Goal: Task Accomplishment & Management: Complete application form

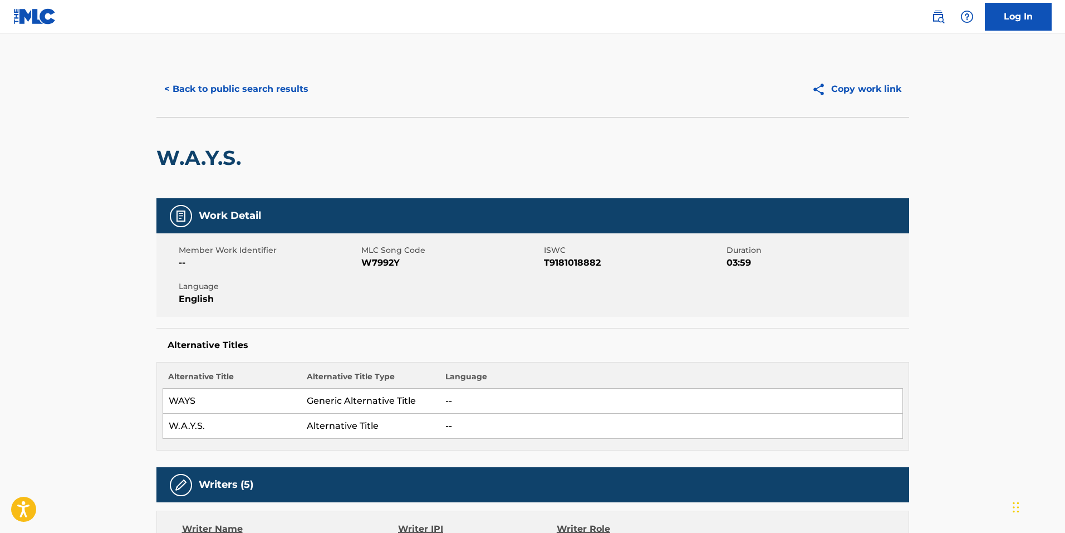
drag, startPoint x: 273, startPoint y: 105, endPoint x: 277, endPoint y: 100, distance: 6.8
click at [274, 105] on div "< Back to public search results Copy work link" at bounding box center [532, 89] width 752 height 56
click at [280, 97] on button "< Back to public search results" at bounding box center [236, 89] width 160 height 28
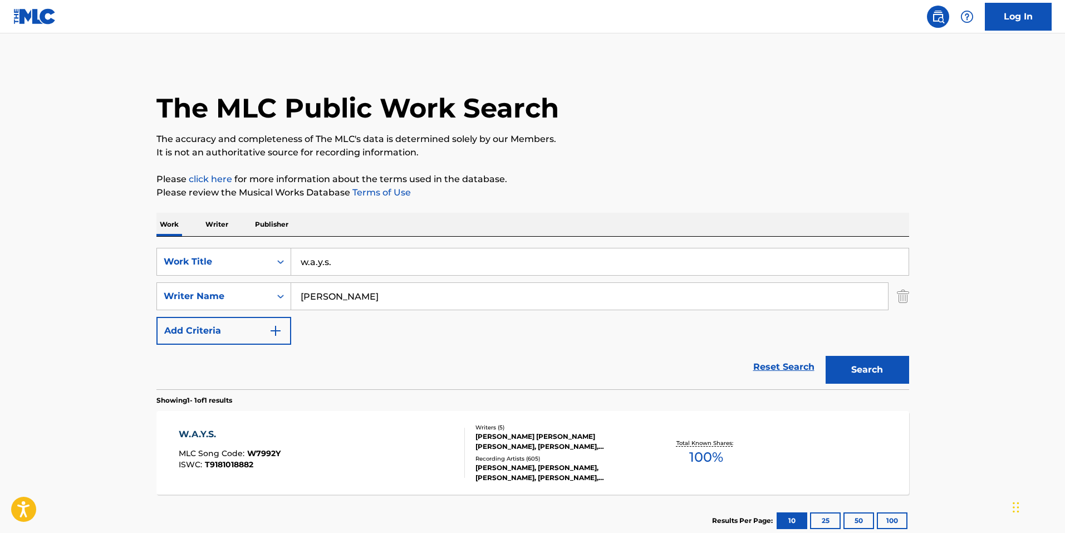
click at [452, 371] on div "Reset Search Search" at bounding box center [532, 367] width 752 height 45
click at [771, 368] on link "Reset Search" at bounding box center [783, 367] width 72 height 24
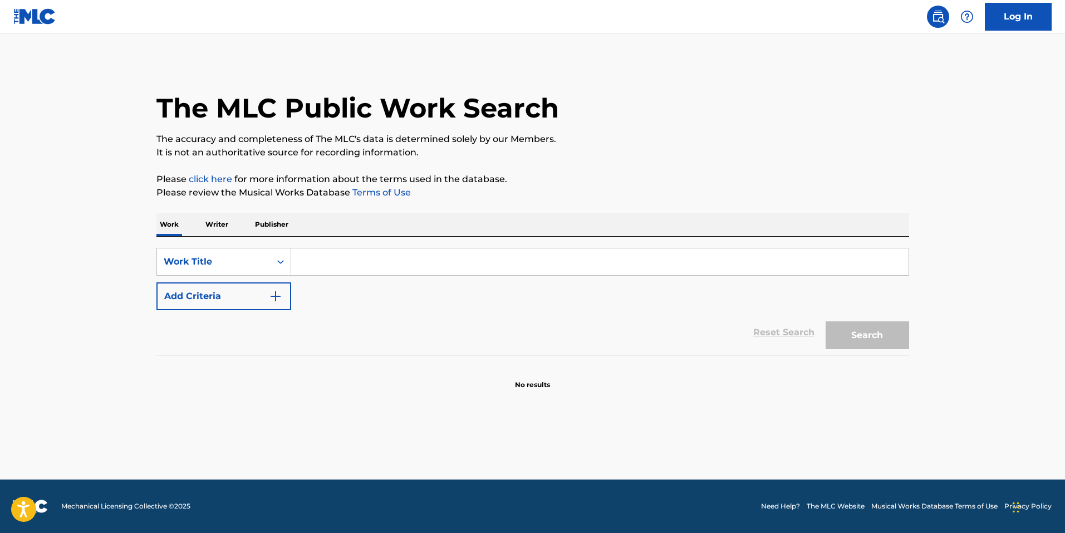
click at [443, 368] on section "No results" at bounding box center [532, 375] width 752 height 29
click at [414, 257] on input "Search Form" at bounding box center [599, 261] width 617 height 27
type input "stay"
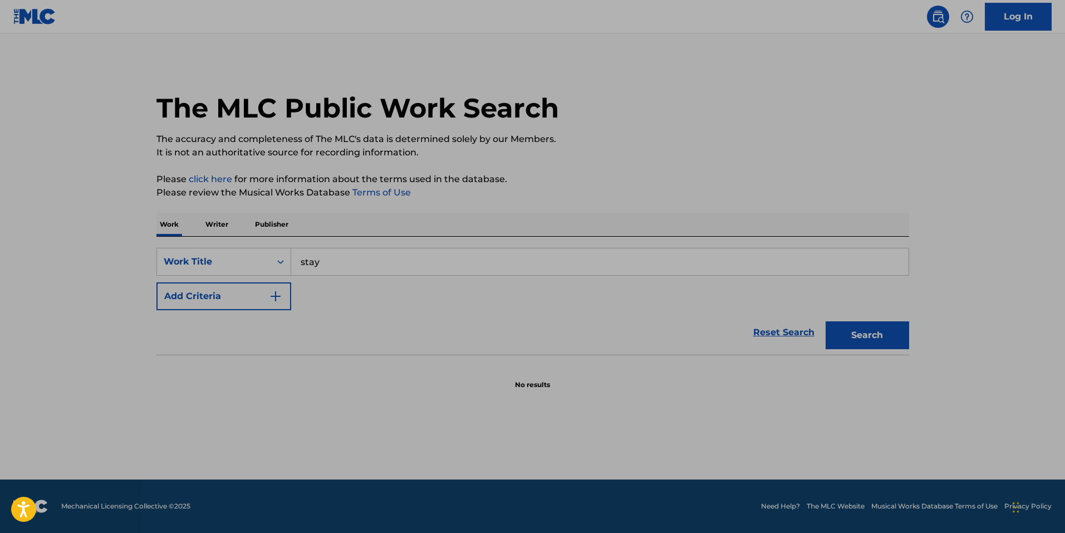
click at [532, 324] on div "Reset Search Search" at bounding box center [532, 332] width 752 height 45
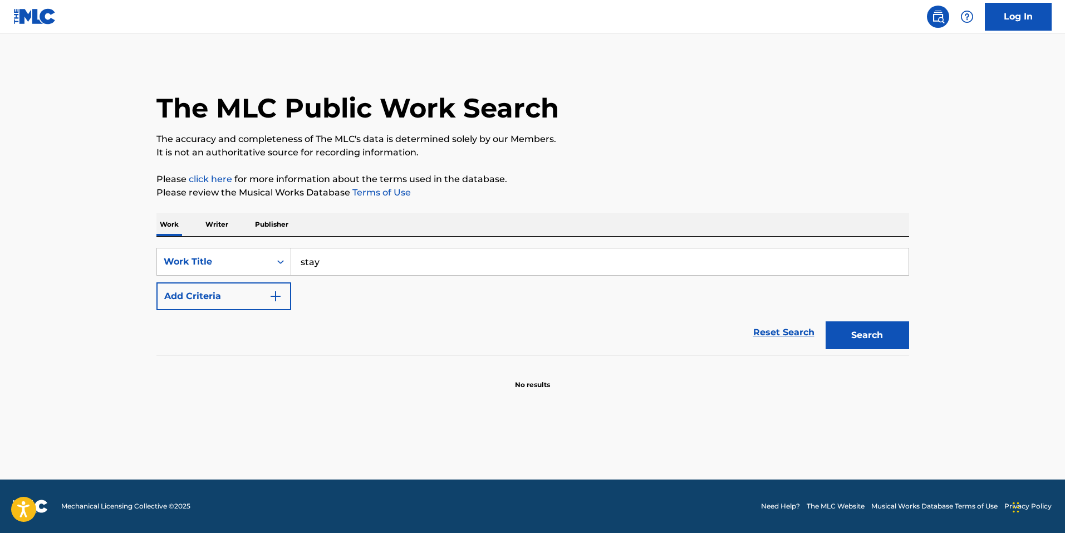
click at [259, 304] on button "Add Criteria" at bounding box center [223, 296] width 135 height 28
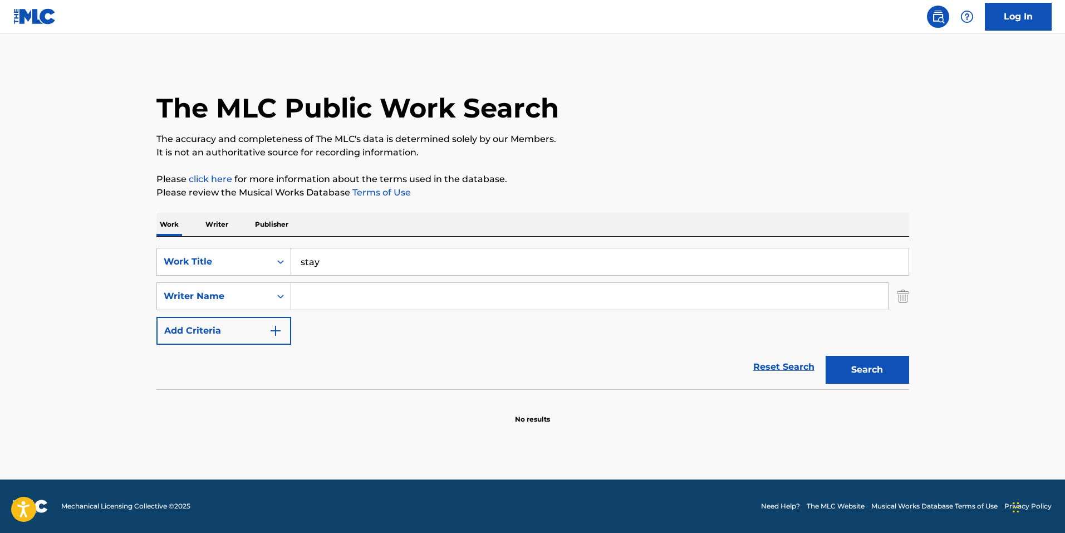
click at [337, 297] on input "Search Form" at bounding box center [589, 296] width 597 height 27
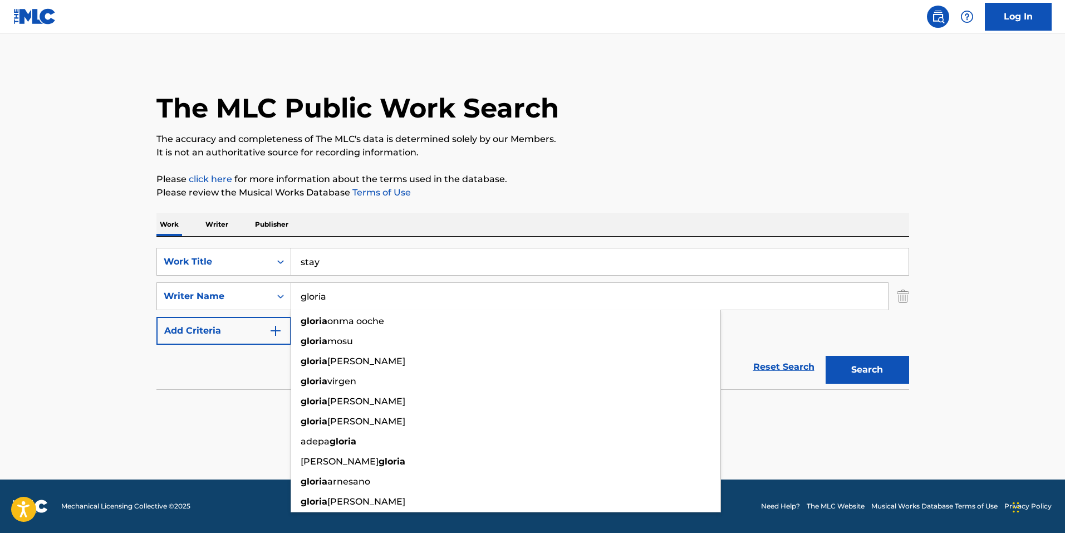
type input "gloria"
click at [825, 356] on button "Search" at bounding box center [866, 370] width 83 height 28
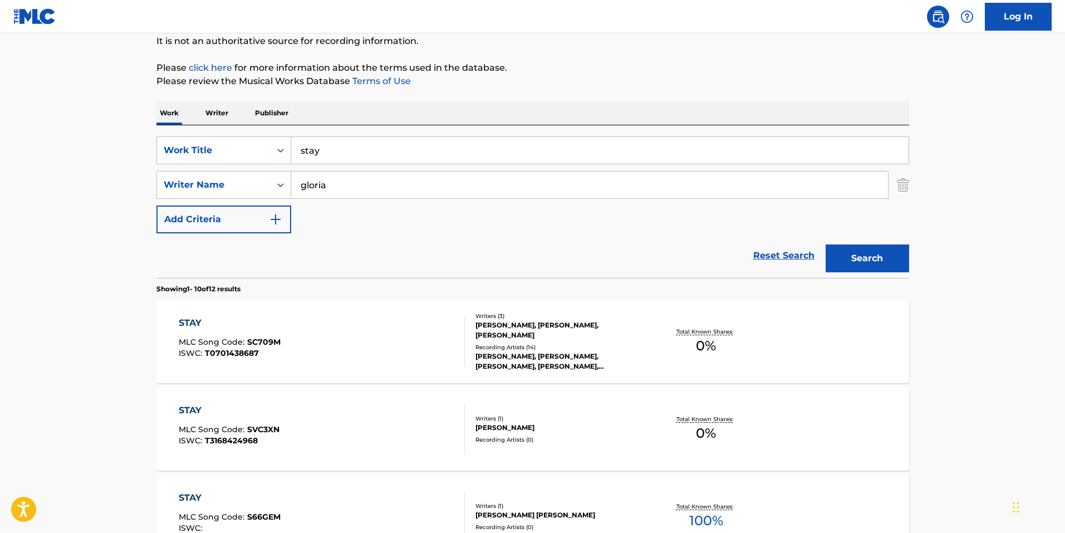
scroll to position [167, 0]
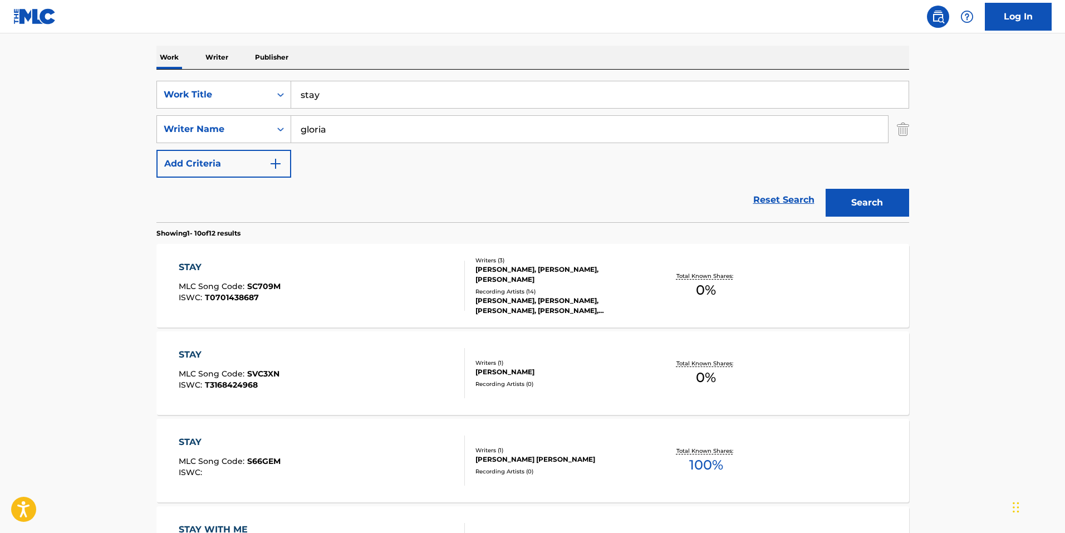
click at [570, 291] on div "Recording Artists ( 14 )" at bounding box center [559, 291] width 168 height 8
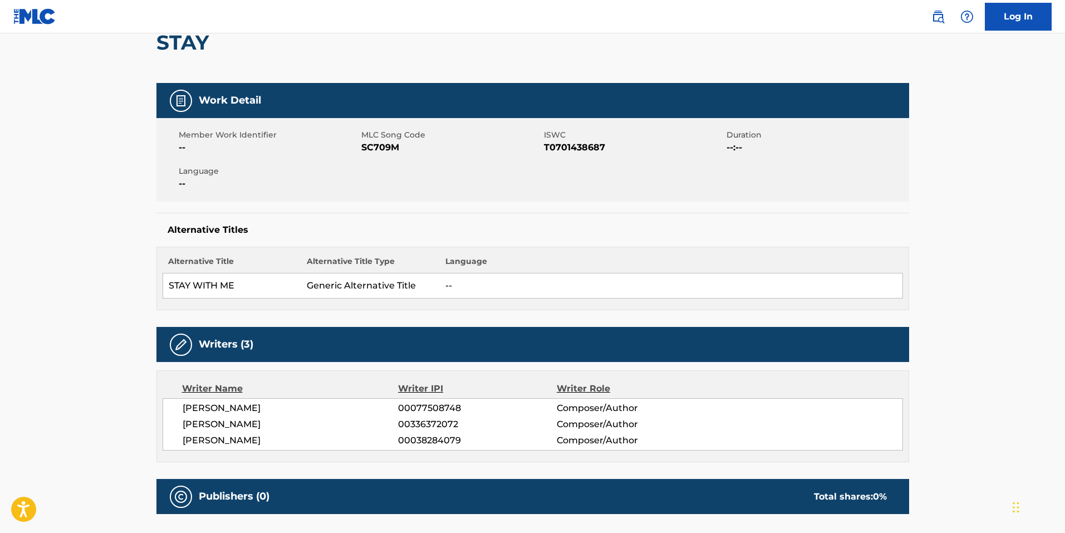
scroll to position [111, 0]
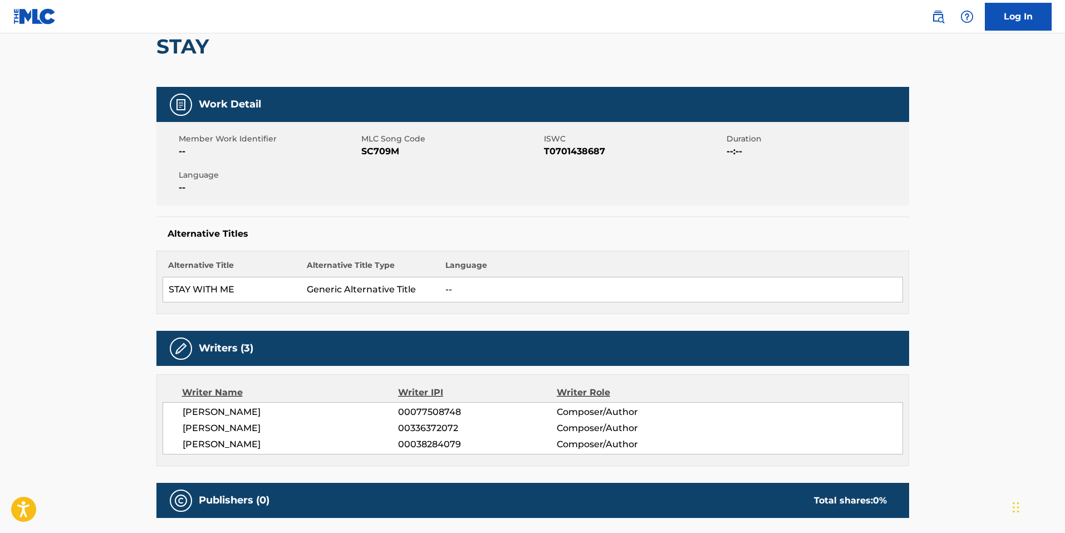
click at [375, 147] on span "SC709M" at bounding box center [451, 151] width 180 height 13
copy span "SC709M"
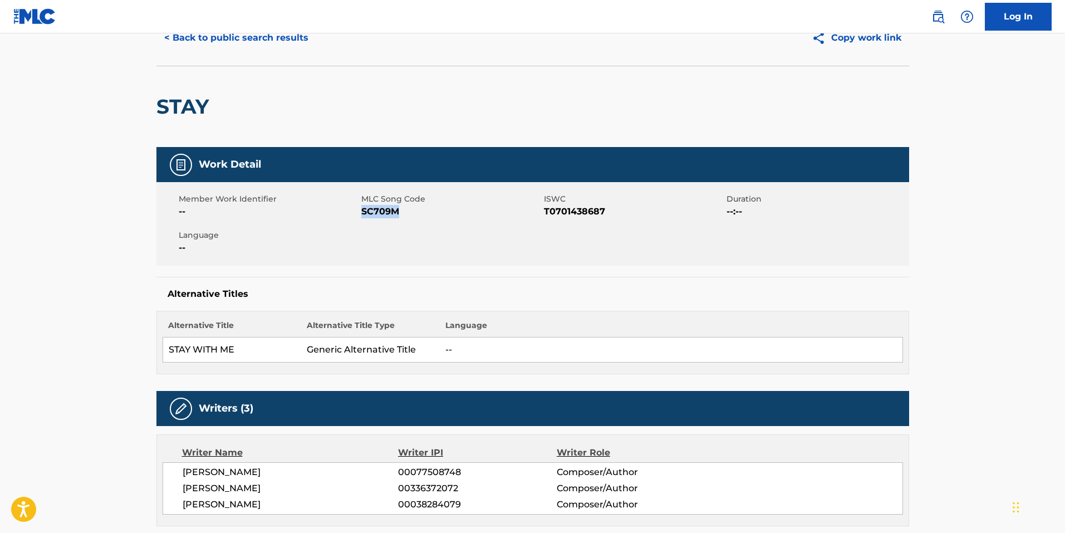
scroll to position [0, 0]
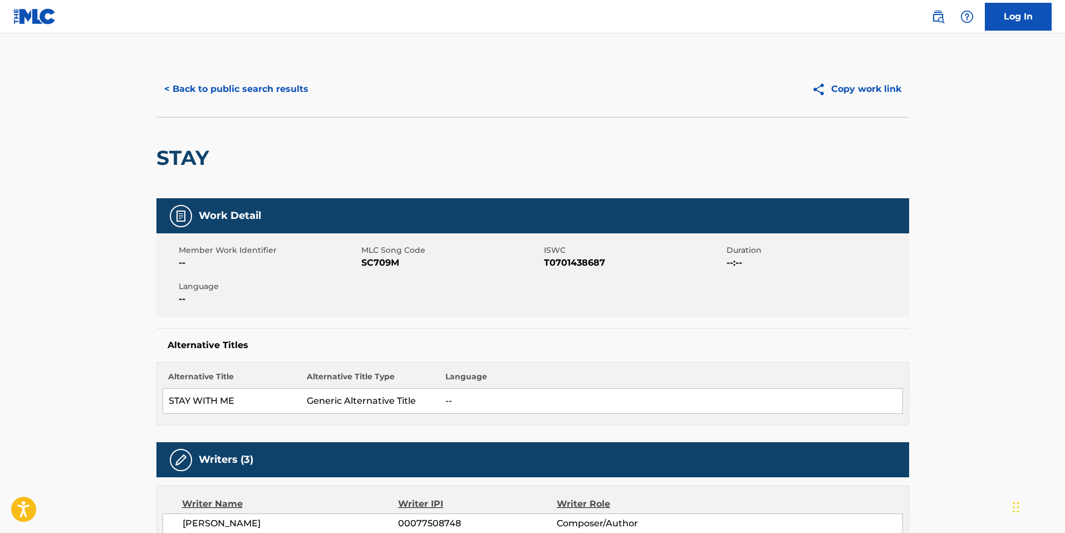
click at [273, 73] on div "< Back to public search results Copy work link" at bounding box center [532, 89] width 752 height 56
click at [273, 85] on button "< Back to public search results" at bounding box center [236, 89] width 160 height 28
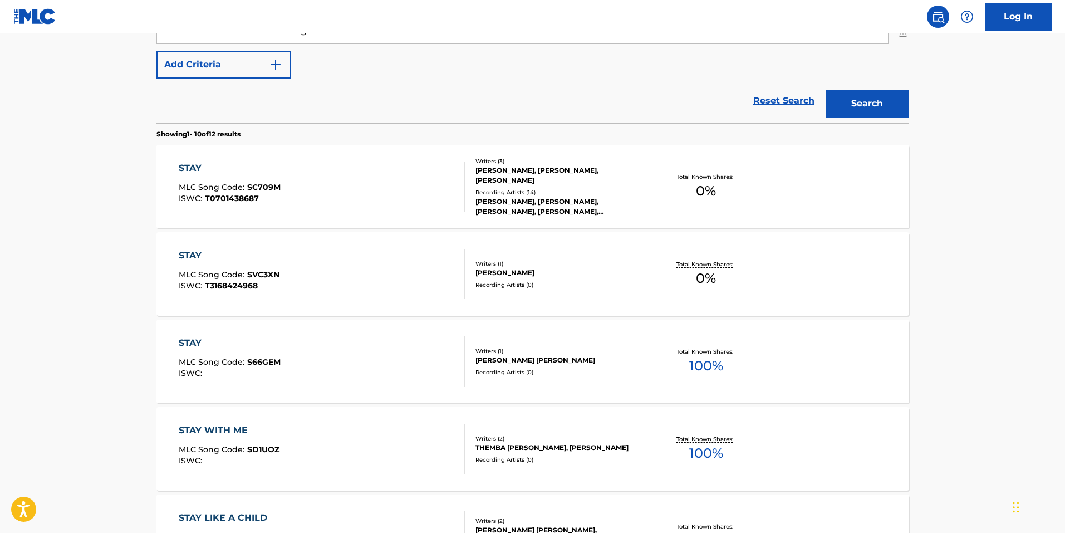
scroll to position [334, 0]
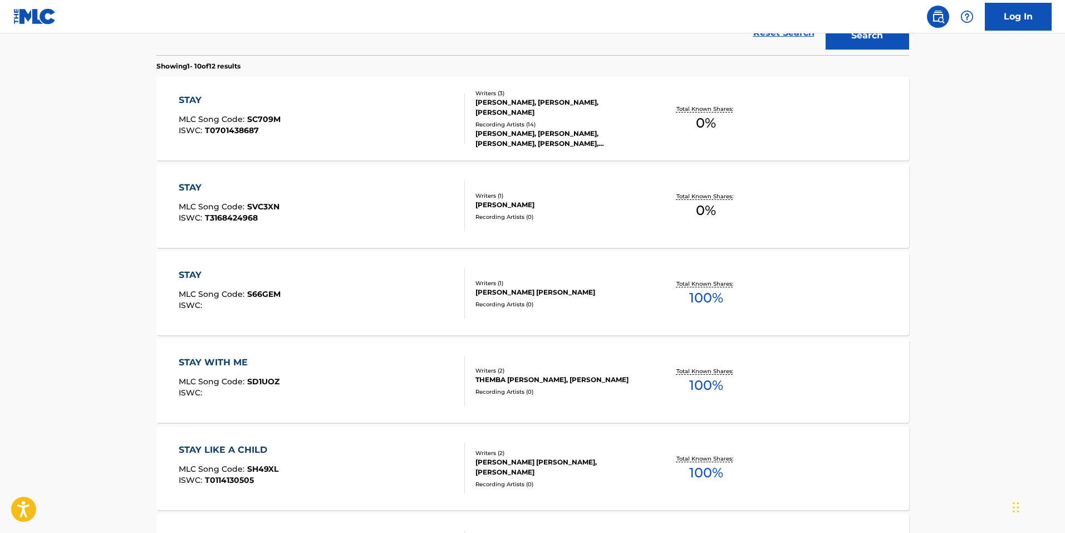
click at [396, 220] on div "STAY MLC Song Code : SVC3XN ISWC : T3168424968" at bounding box center [322, 206] width 286 height 50
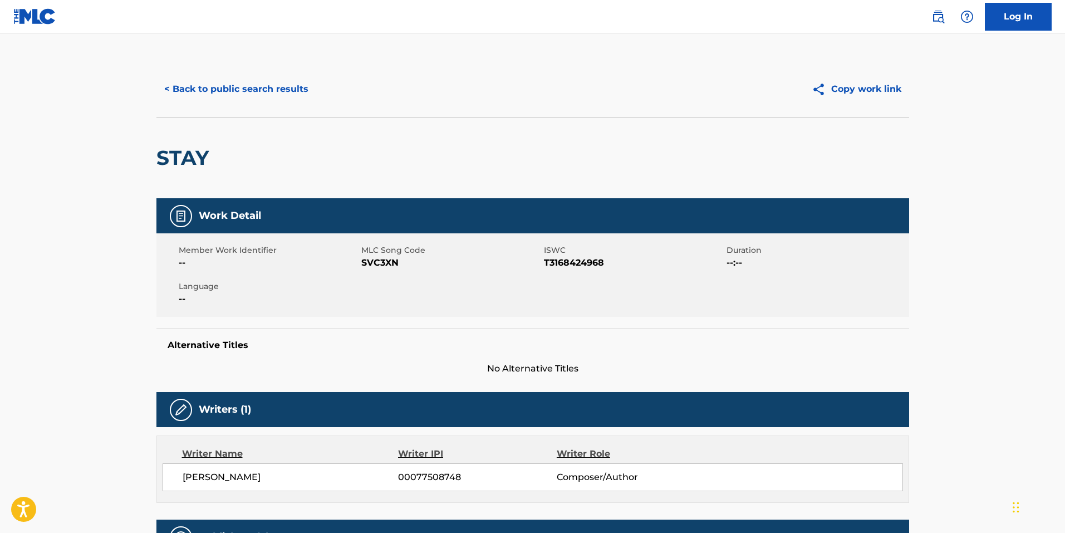
click at [386, 263] on span "SVC3XN" at bounding box center [451, 262] width 180 height 13
copy span "SVC3XN"
click at [542, 358] on div "Alternative Titles No Alternative Titles" at bounding box center [532, 351] width 752 height 47
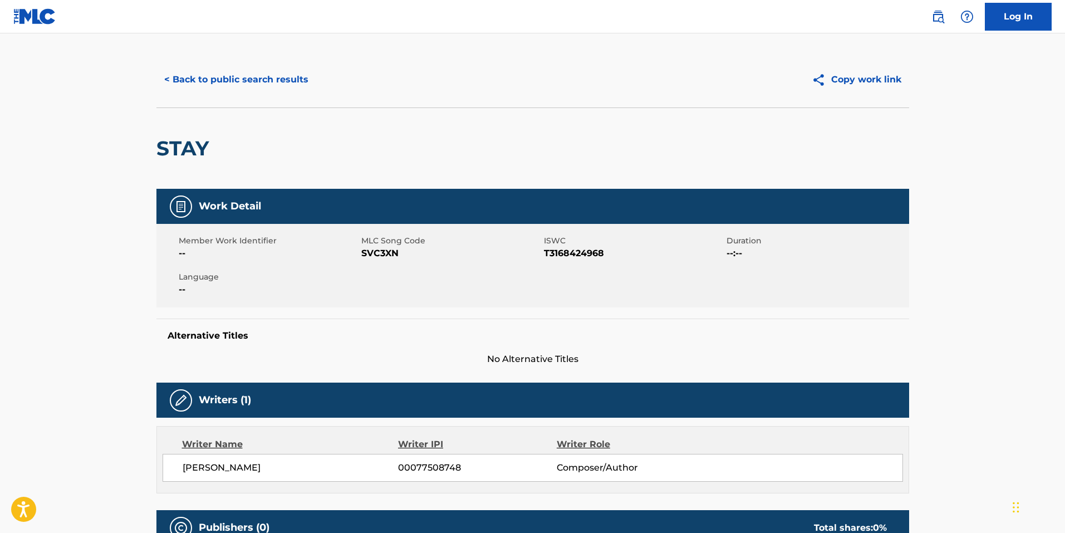
scroll to position [215, 0]
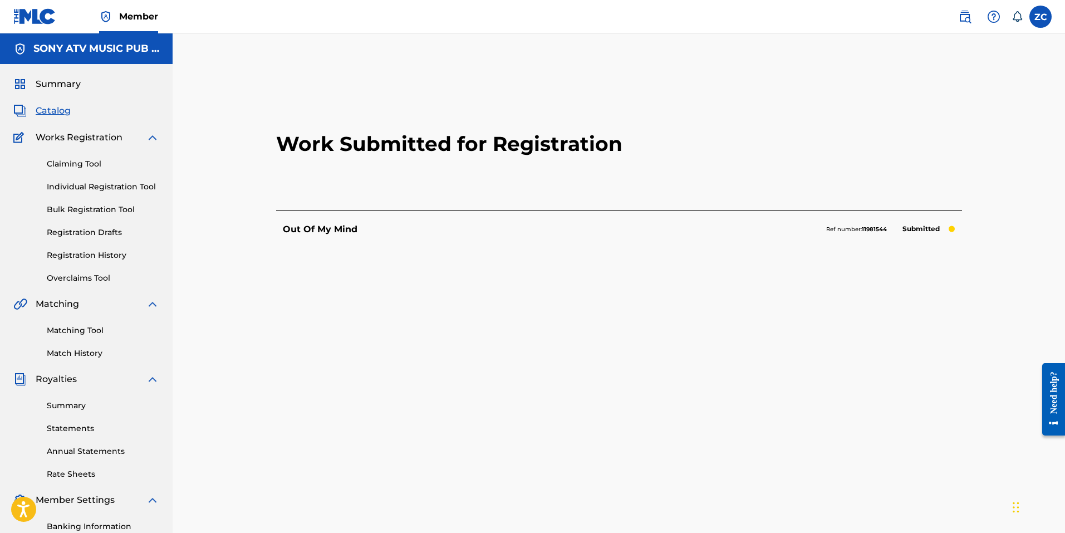
click at [59, 165] on link "Claiming Tool" at bounding box center [103, 164] width 112 height 12
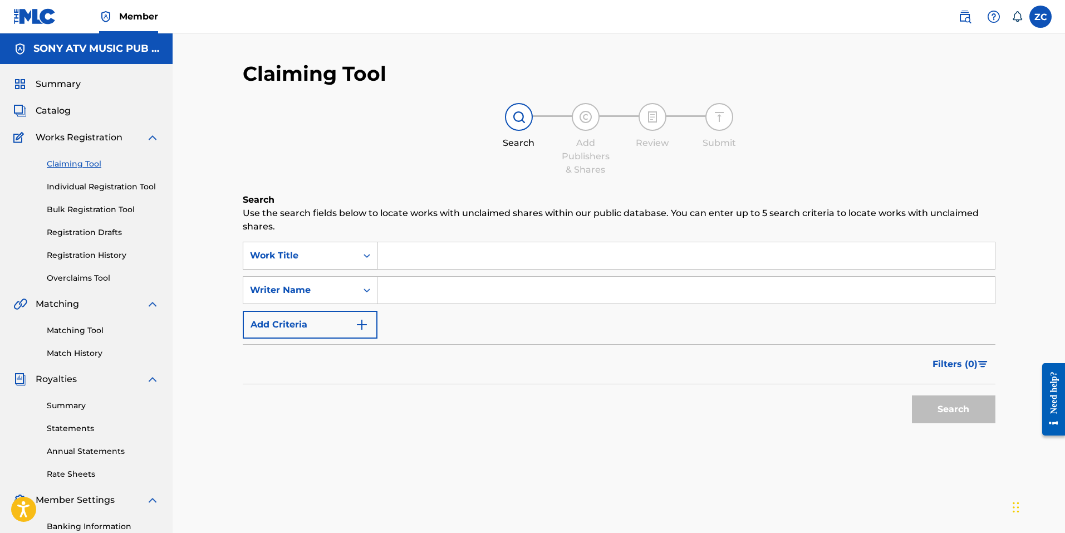
click at [347, 260] on div "Work Title" at bounding box center [300, 255] width 100 height 13
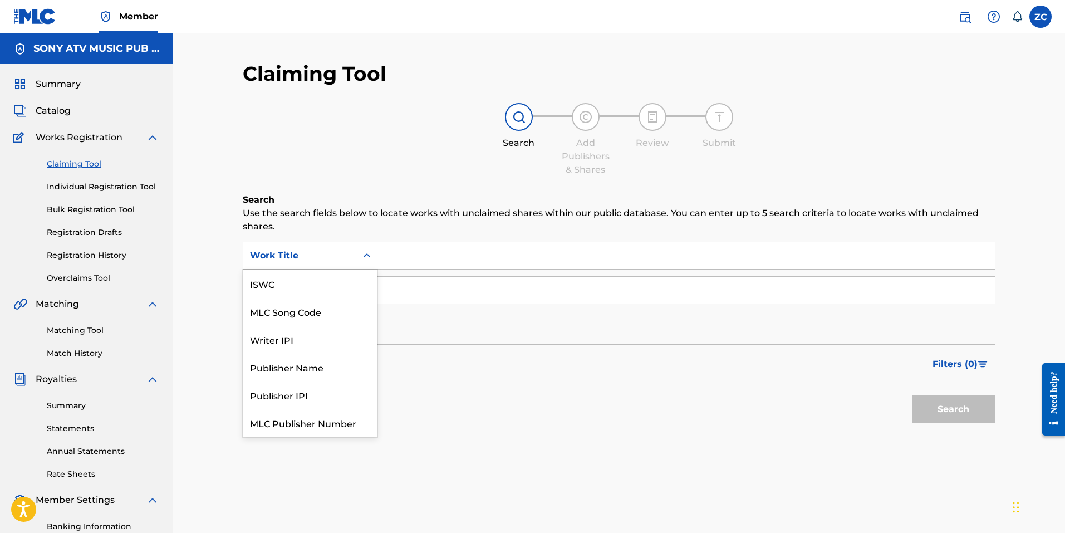
scroll to position [28, 0]
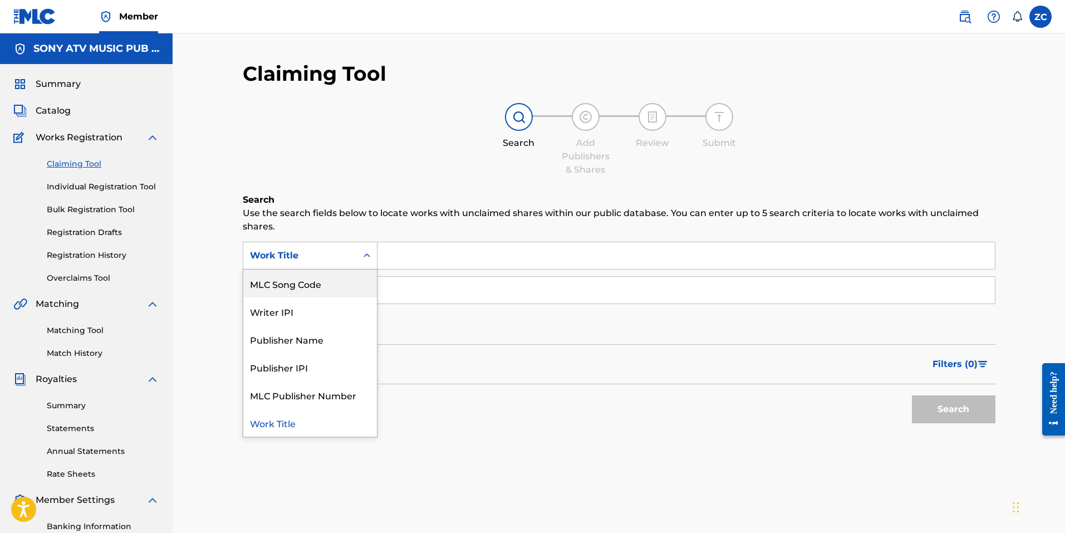
click at [334, 287] on div "MLC Song Code" at bounding box center [310, 283] width 134 height 28
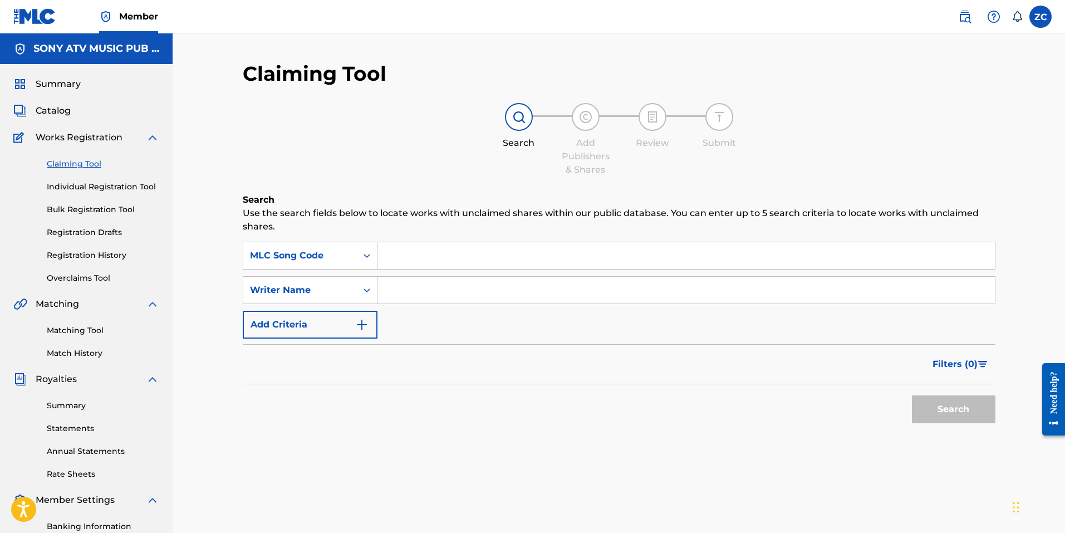
click at [505, 259] on input "Search Form" at bounding box center [685, 255] width 617 height 27
paste input "SC709M"
type input "SC709M"
click at [912, 395] on button "Search" at bounding box center [953, 409] width 83 height 28
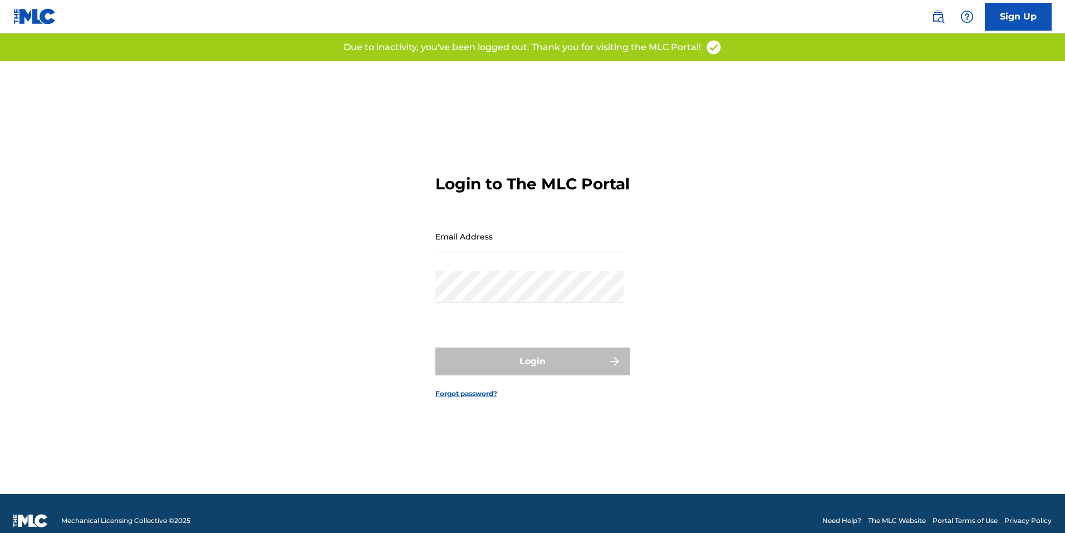
click at [471, 252] on input "Email Address" at bounding box center [529, 236] width 188 height 32
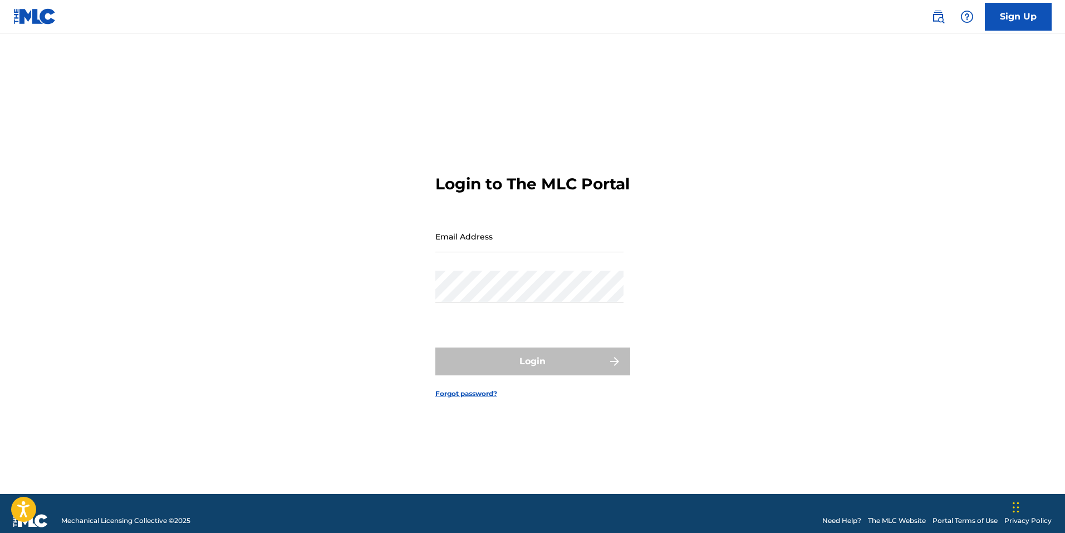
click at [456, 242] on input "Email Address" at bounding box center [529, 236] width 188 height 32
type input "zachary.culp@sonyatv.com"
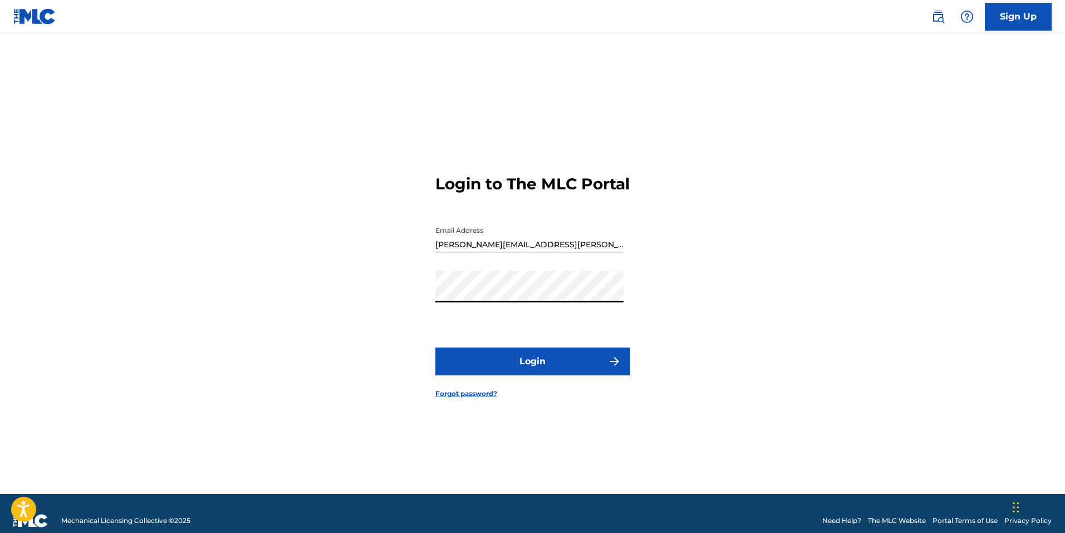
click at [435, 347] on button "Login" at bounding box center [532, 361] width 195 height 28
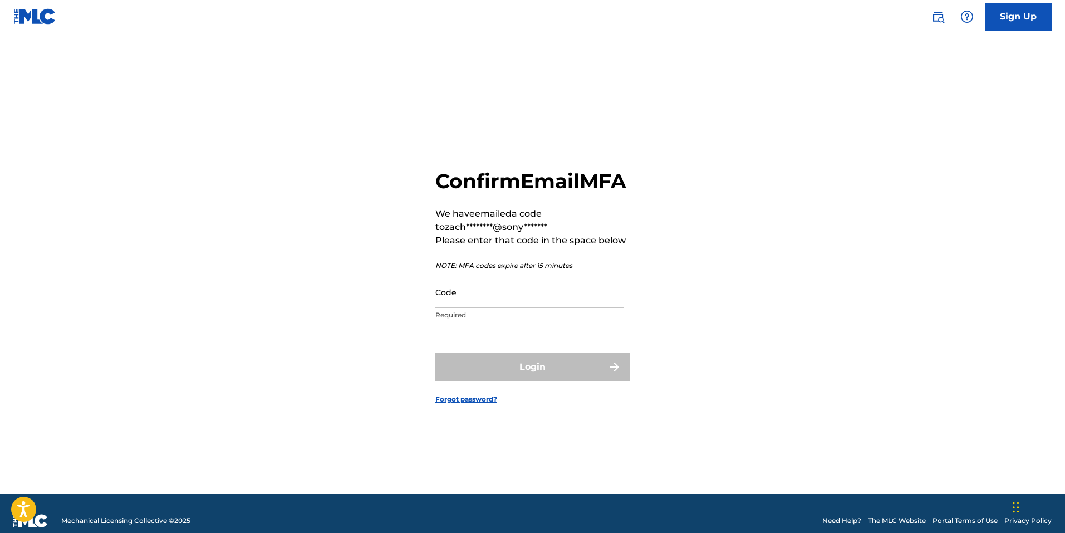
drag, startPoint x: 551, startPoint y: 303, endPoint x: 552, endPoint y: 320, distance: 16.7
click at [551, 303] on input "Code" at bounding box center [529, 292] width 188 height 32
paste input "749777"
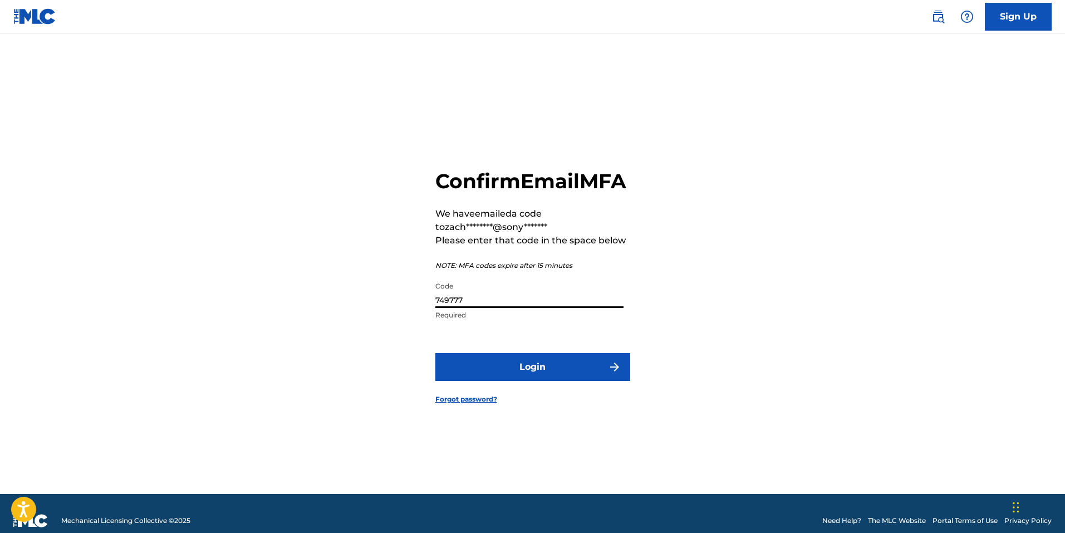
type input "749777"
click at [501, 381] on button "Login" at bounding box center [532, 367] width 195 height 28
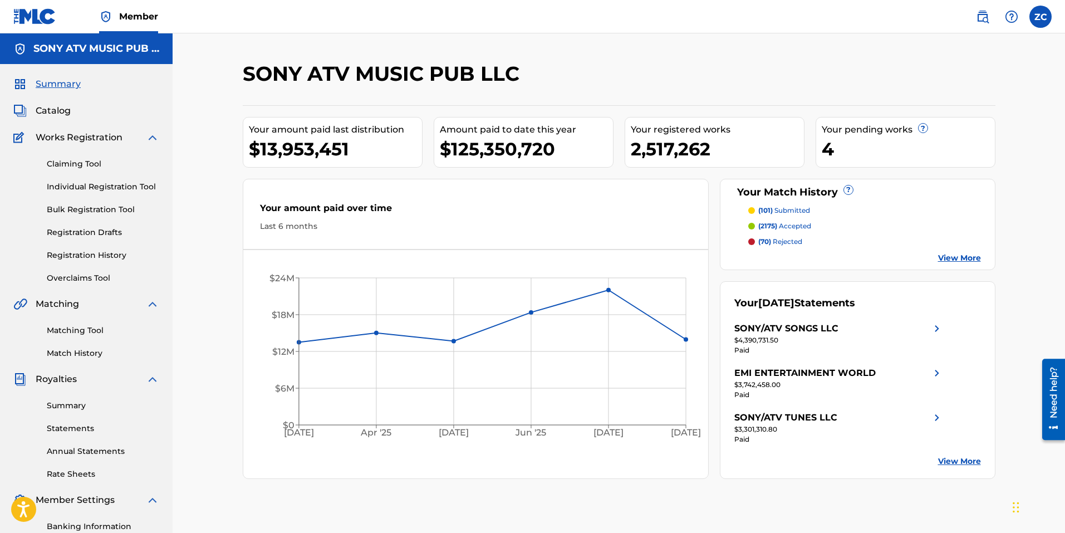
click at [99, 159] on link "Claiming Tool" at bounding box center [103, 164] width 112 height 12
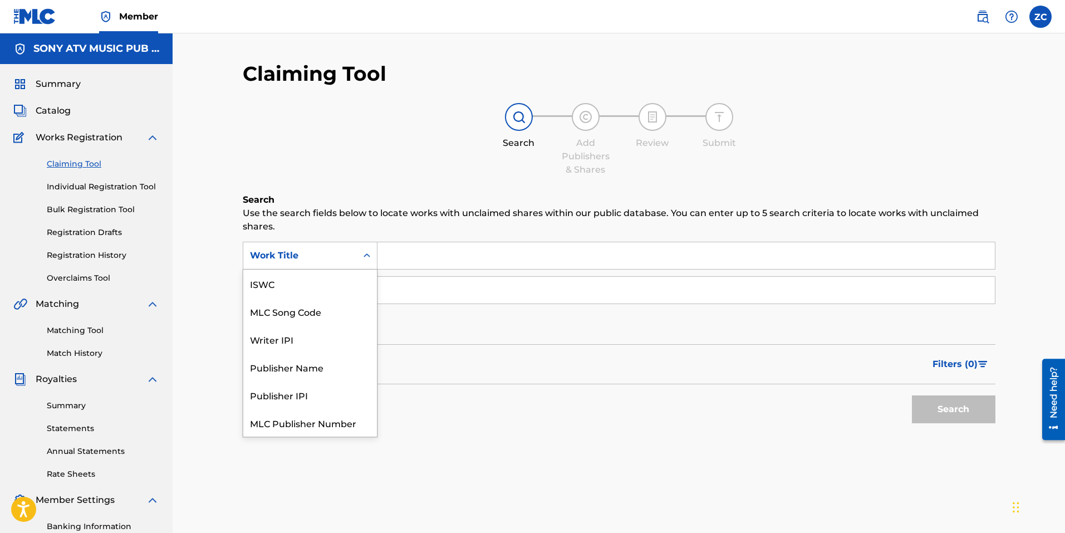
click at [334, 244] on div "Work Title" at bounding box center [310, 256] width 135 height 28
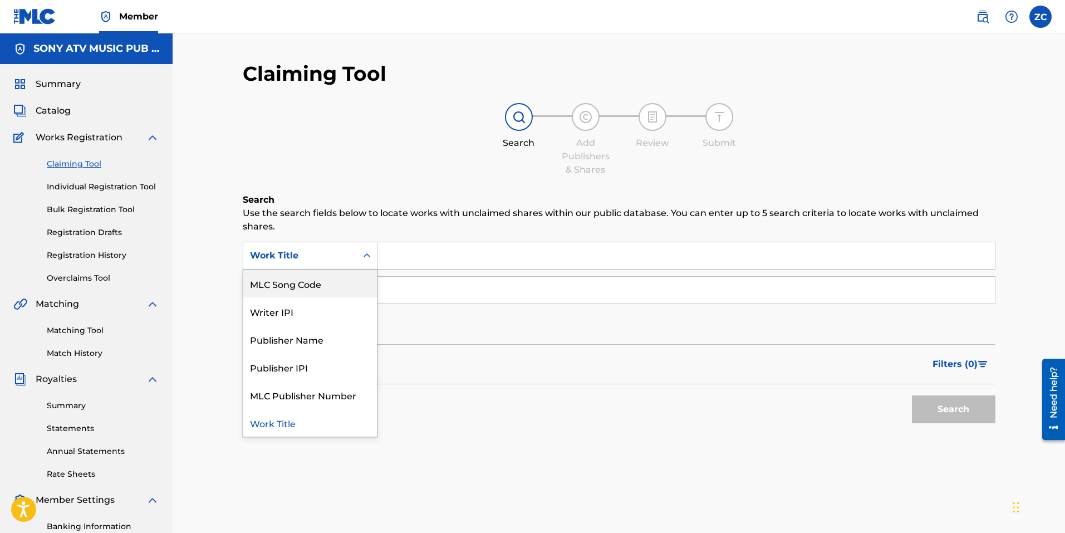
click at [324, 279] on div "MLC Song Code" at bounding box center [310, 283] width 134 height 28
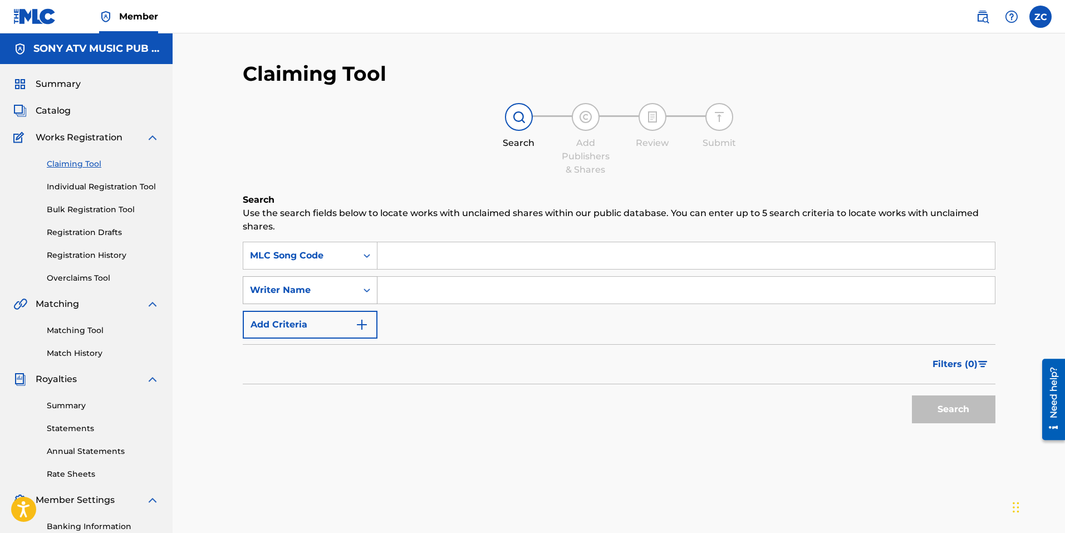
click at [472, 248] on input "Search Form" at bounding box center [685, 255] width 617 height 27
type input "749777"
click at [406, 451] on div "Search Use the search fields below to locate works with unclaimed shares within…" at bounding box center [619, 338] width 752 height 291
click at [393, 249] on input "Search Form" at bounding box center [685, 255] width 617 height 27
paste input "SC709M"
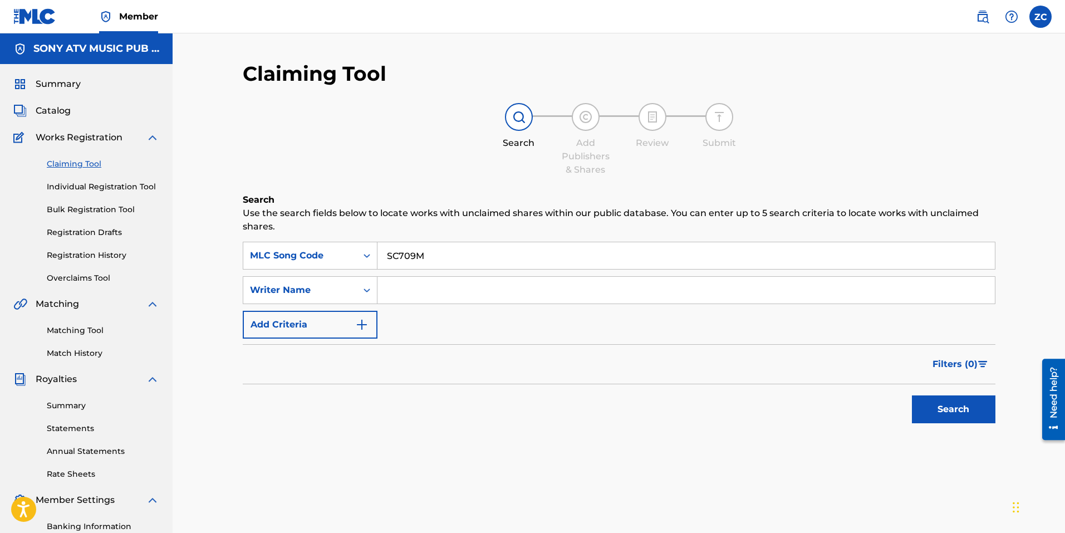
type input "SC709M"
click at [975, 410] on button "Search" at bounding box center [953, 409] width 83 height 28
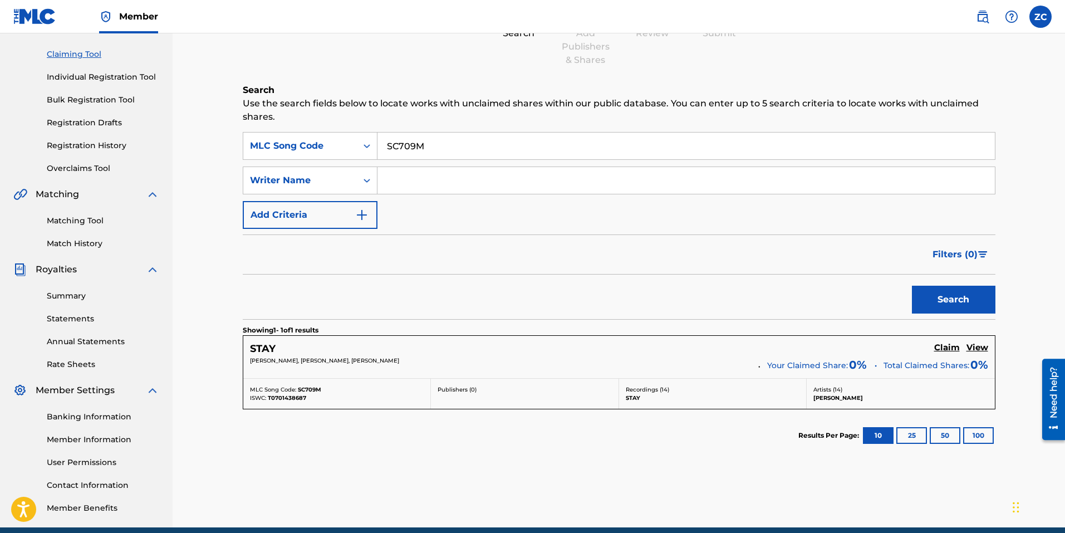
scroll to position [111, 0]
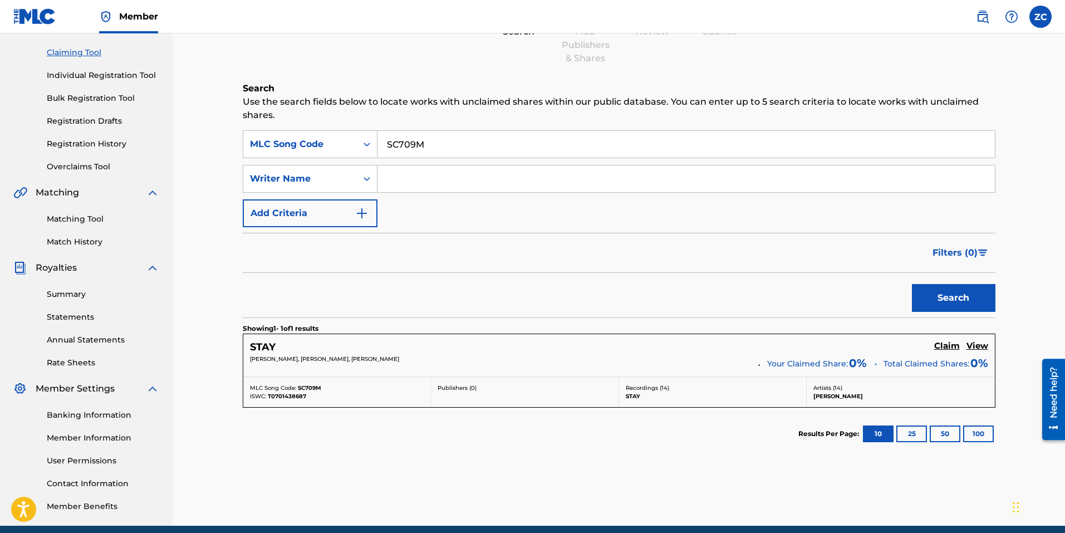
click at [951, 349] on h5 "Claim" at bounding box center [947, 346] width 26 height 11
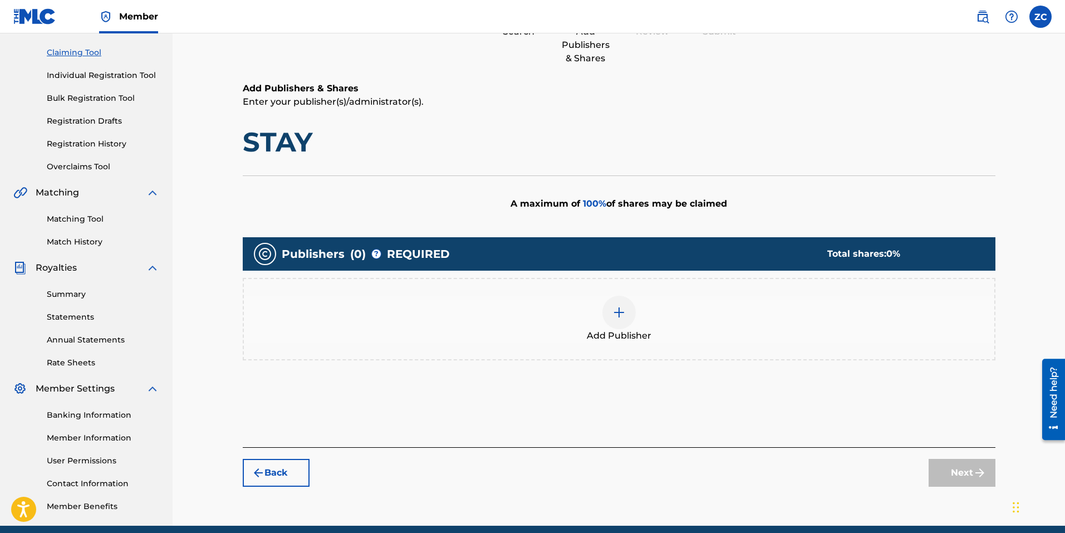
click at [624, 308] on img at bounding box center [618, 312] width 13 height 13
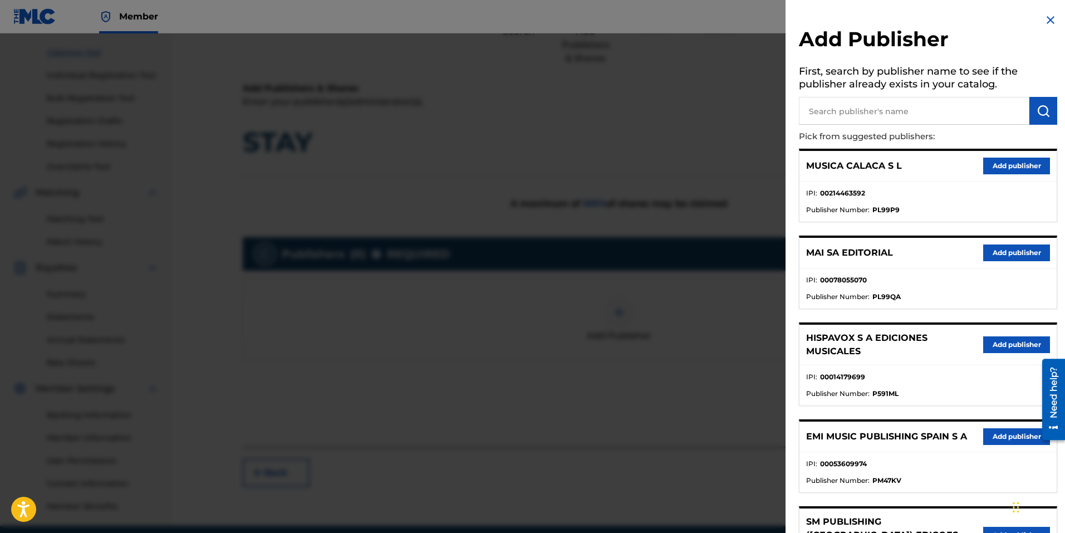
click at [872, 106] on input "text" at bounding box center [914, 111] width 230 height 28
type input "sony/atv harmony"
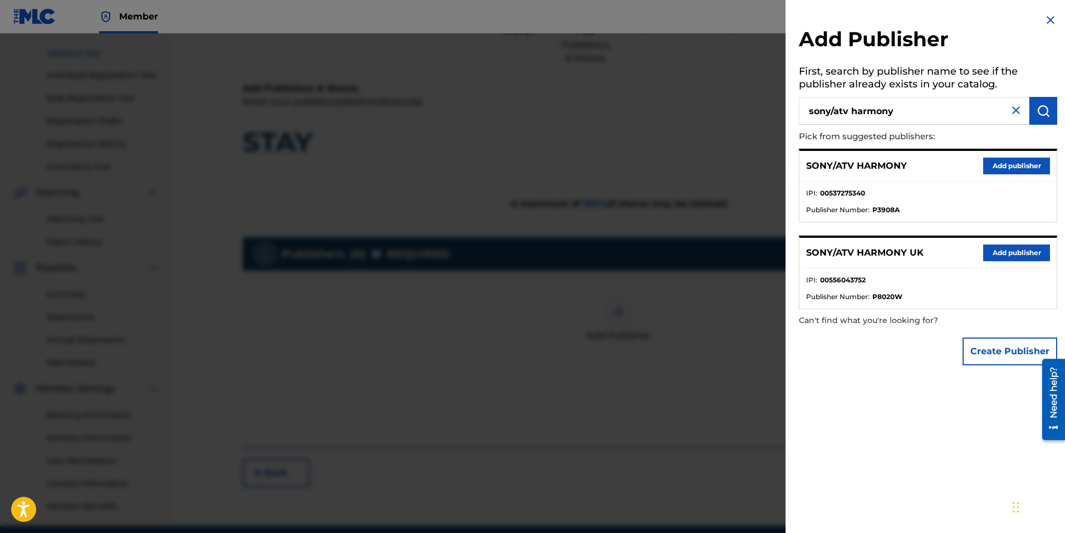
click at [1000, 167] on button "Add publisher" at bounding box center [1016, 166] width 67 height 17
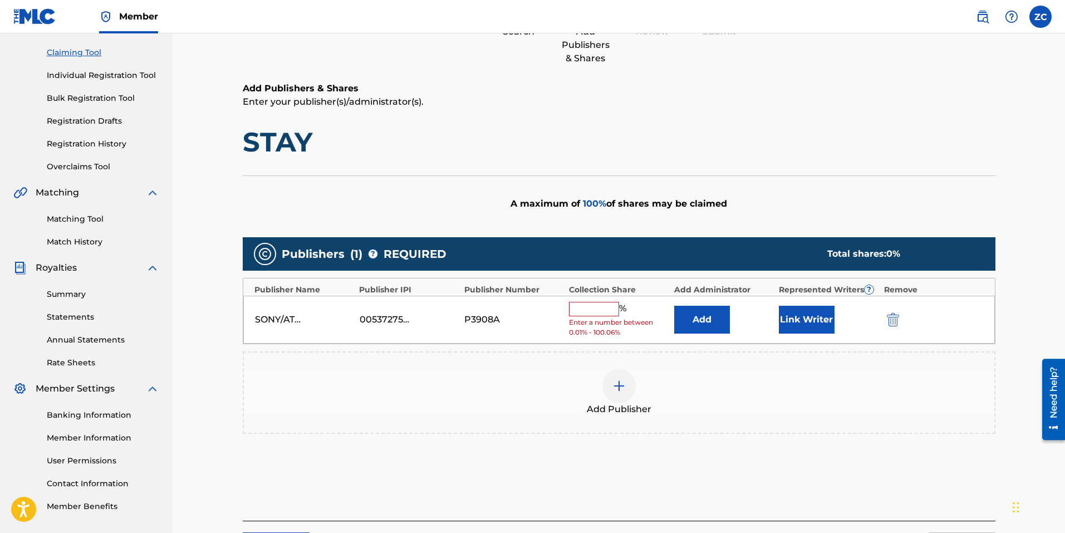
drag, startPoint x: 554, startPoint y: 493, endPoint x: 562, endPoint y: 485, distance: 10.6
click at [554, 493] on div "Add Publishers & Shares Enter your publisher(s)/administrator(s). STAY A maximu…" at bounding box center [619, 301] width 752 height 439
click at [612, 312] on input "text" at bounding box center [594, 309] width 50 height 14
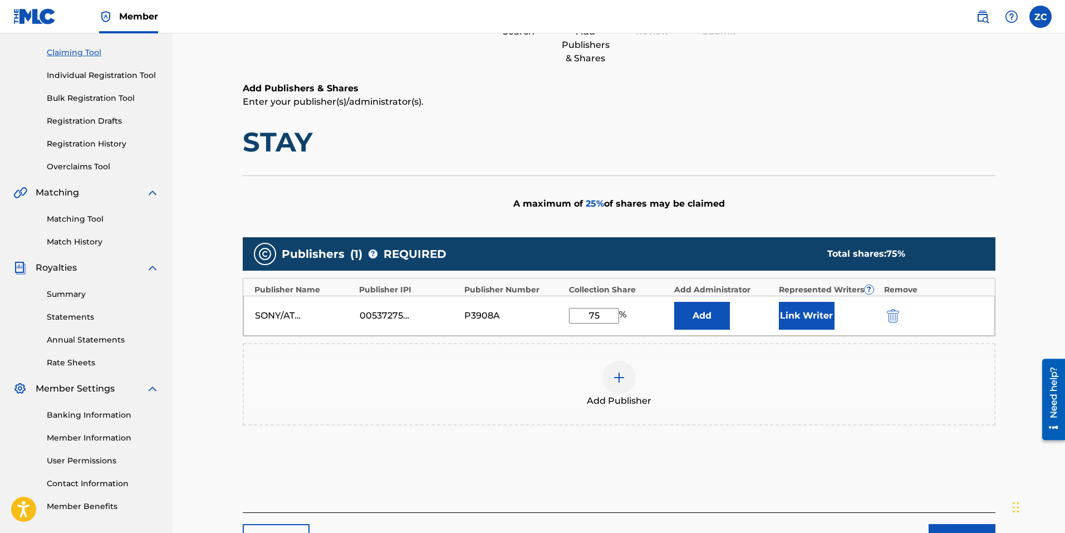
type input "75"
click at [811, 317] on button "Link Writer" at bounding box center [807, 316] width 56 height 28
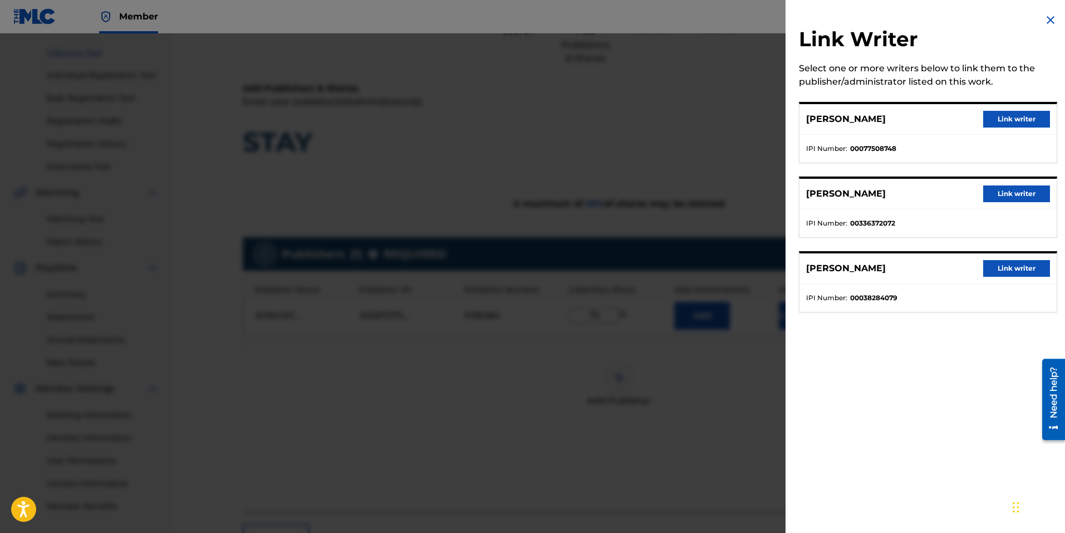
click at [993, 116] on button "Link writer" at bounding box center [1016, 119] width 67 height 17
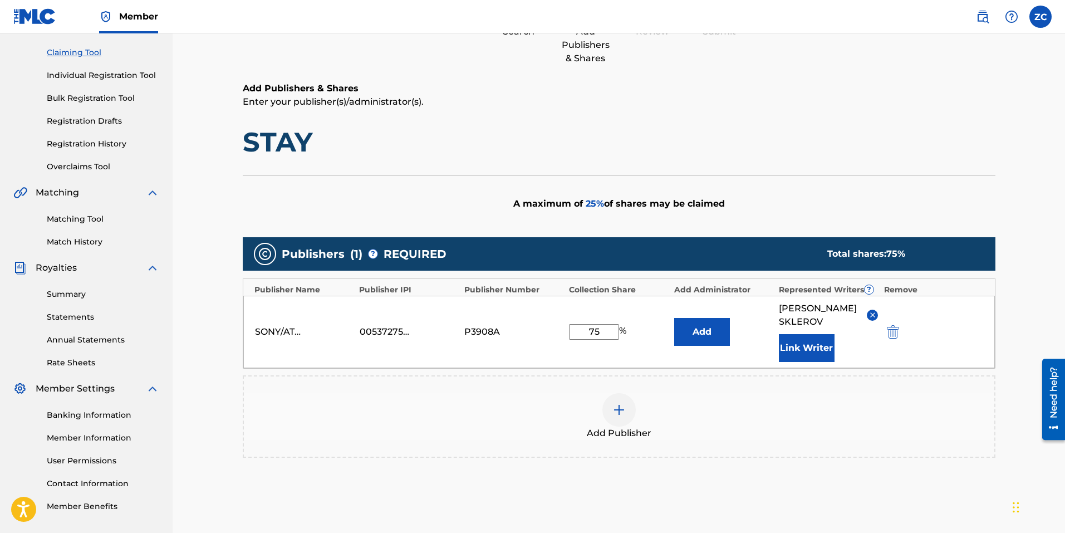
click at [803, 351] on button "Link Writer" at bounding box center [807, 348] width 56 height 28
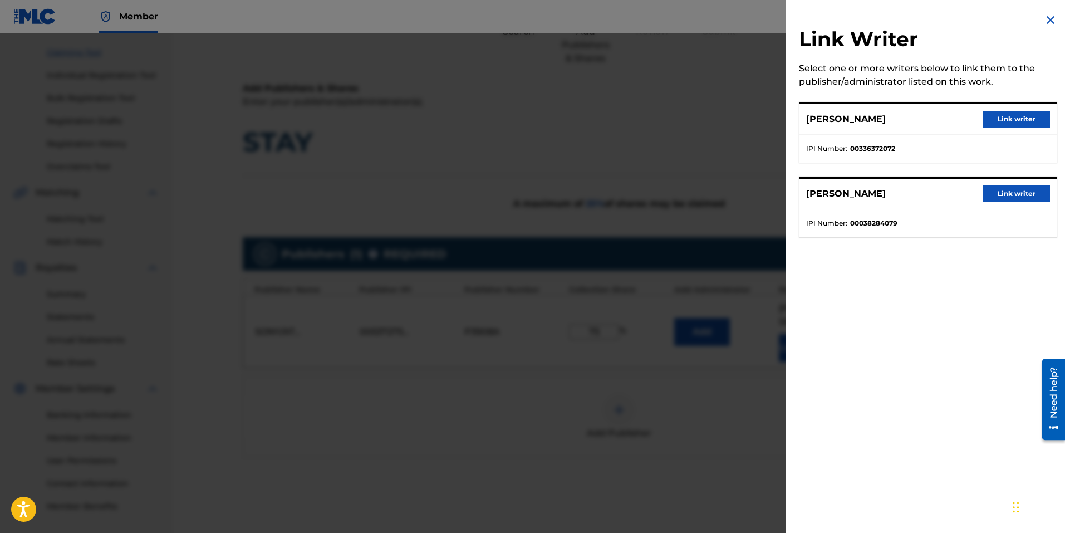
click at [1003, 115] on button "Link writer" at bounding box center [1016, 119] width 67 height 17
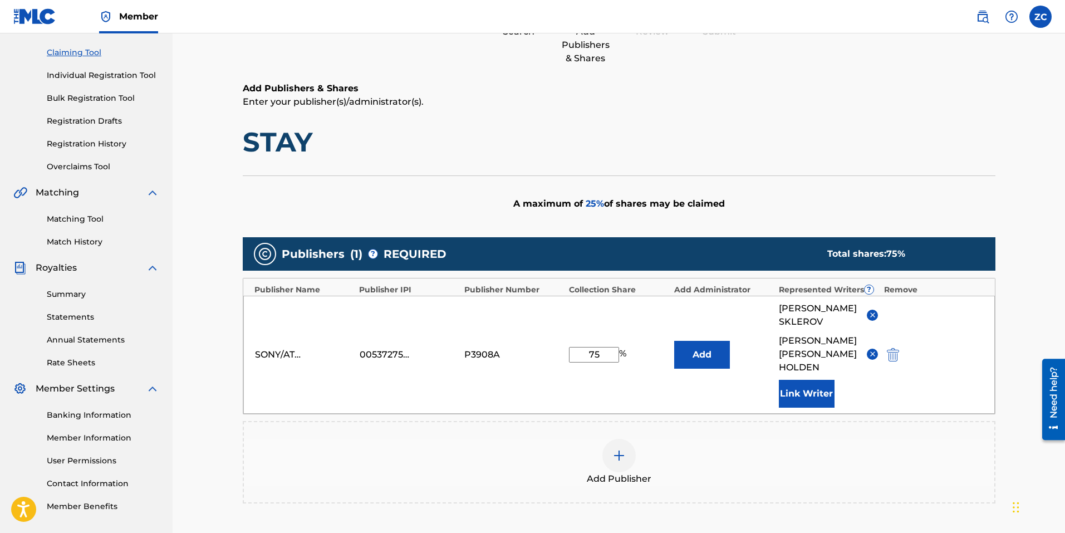
click at [810, 380] on button "Link Writer" at bounding box center [807, 394] width 56 height 28
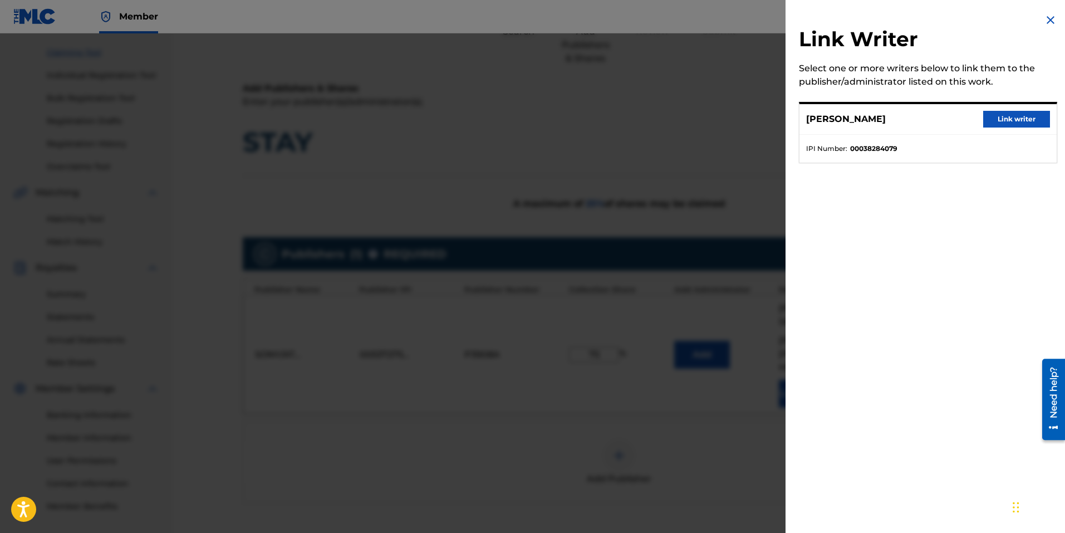
click at [998, 113] on button "Link writer" at bounding box center [1016, 119] width 67 height 17
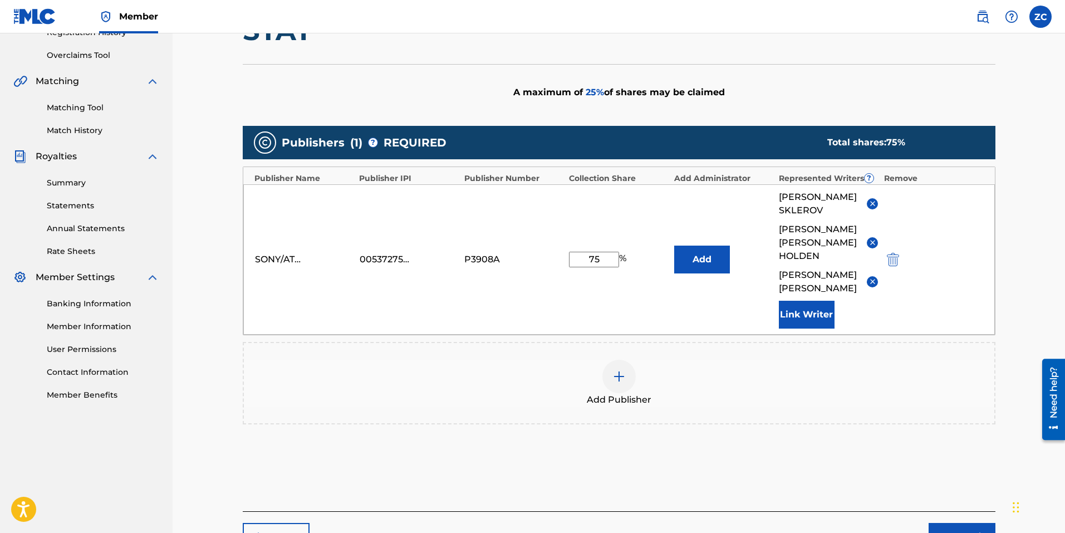
click at [950, 523] on button "Next" at bounding box center [961, 537] width 67 height 28
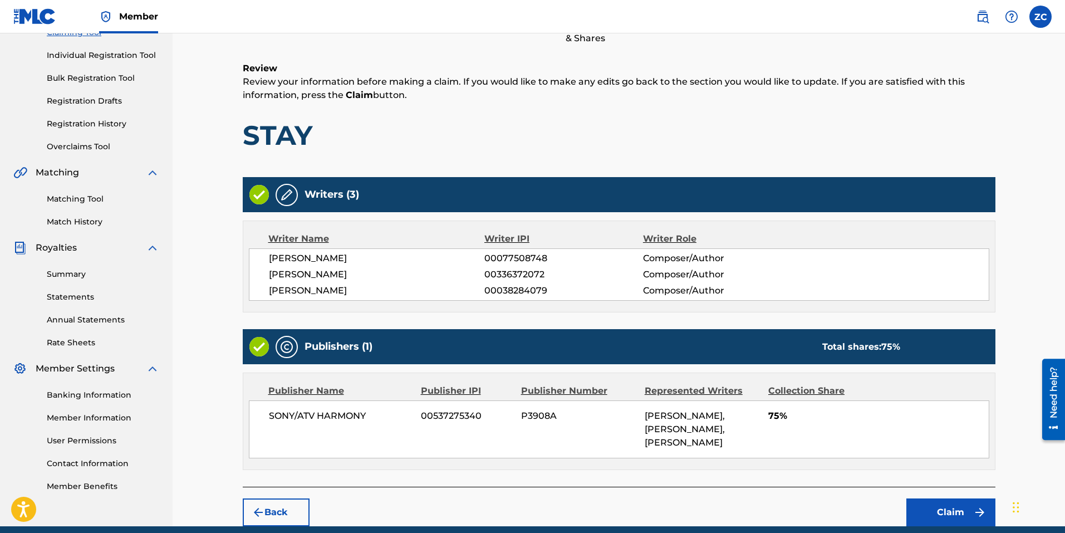
scroll to position [191, 0]
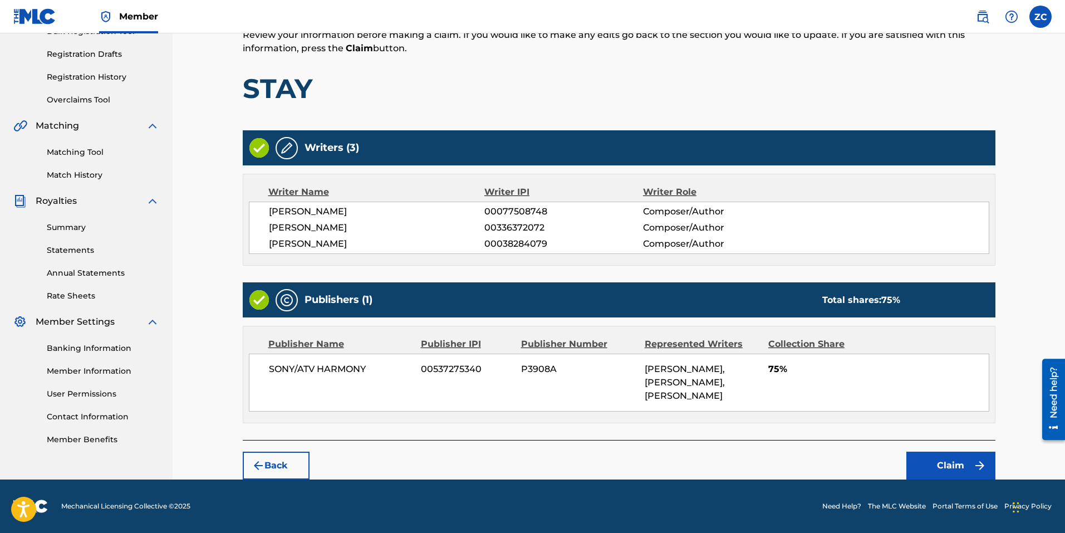
click at [952, 467] on button "Claim" at bounding box center [950, 465] width 89 height 28
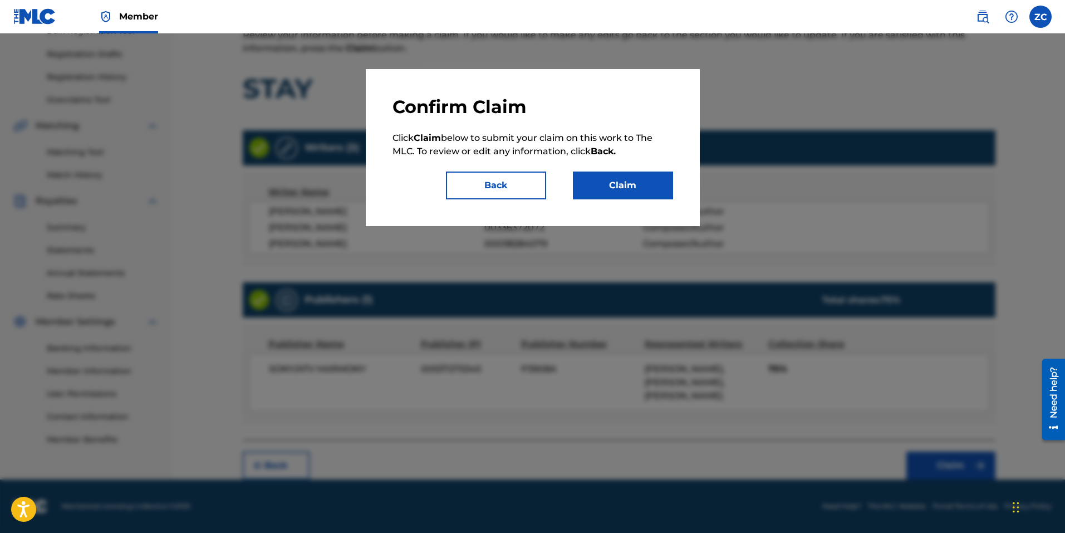
click at [676, 197] on div "Confirm Claim Click Claim below to submit your claim on this work to The MLC. T…" at bounding box center [533, 147] width 334 height 157
click at [638, 189] on button "Claim" at bounding box center [623, 185] width 100 height 28
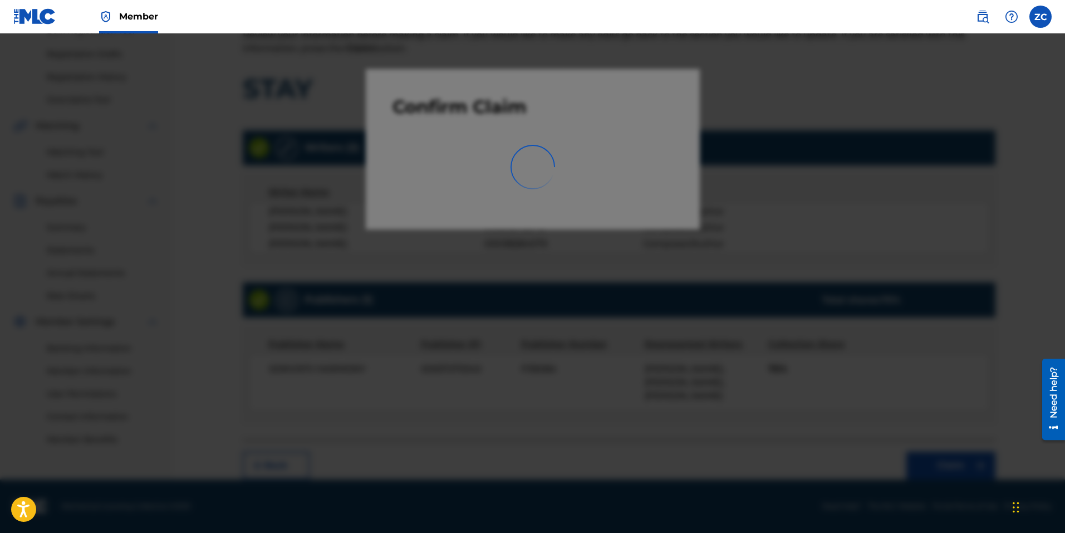
scroll to position [158, 0]
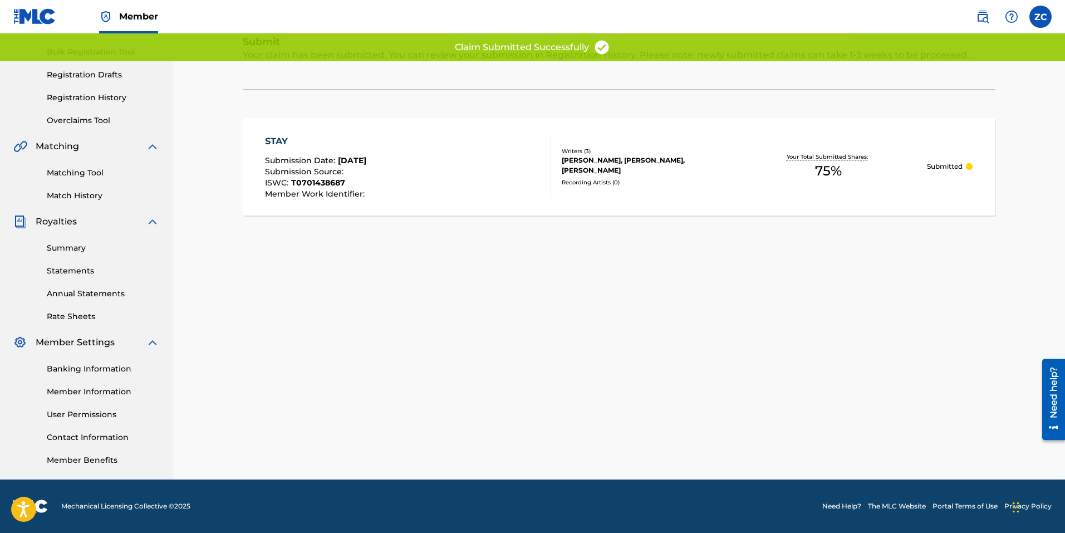
click at [593, 345] on div "Claiming Tool Search Add Publishers & Shares Review Submit Submit Your claim ha…" at bounding box center [618, 192] width 779 height 576
click at [408, 164] on div "STAY Submission Date : Aug 26, 2025 Submission Source : ISWC : T0701438687 Memb…" at bounding box center [408, 166] width 286 height 63
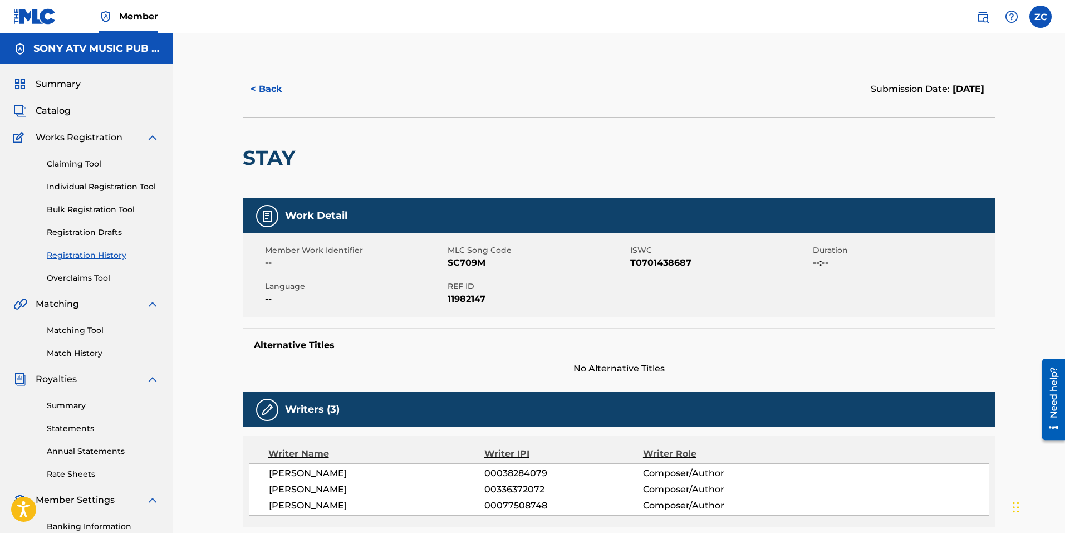
click at [478, 259] on span "SC709M" at bounding box center [537, 262] width 180 height 13
copy span "SC709M"
